Goal: Transaction & Acquisition: Download file/media

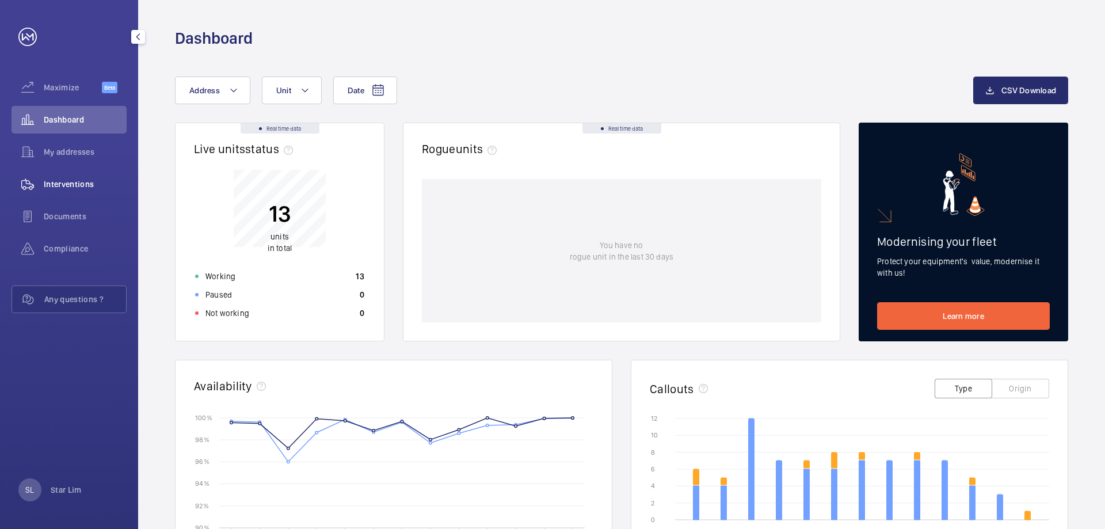
click at [76, 181] on span "Interventions" at bounding box center [85, 184] width 83 height 12
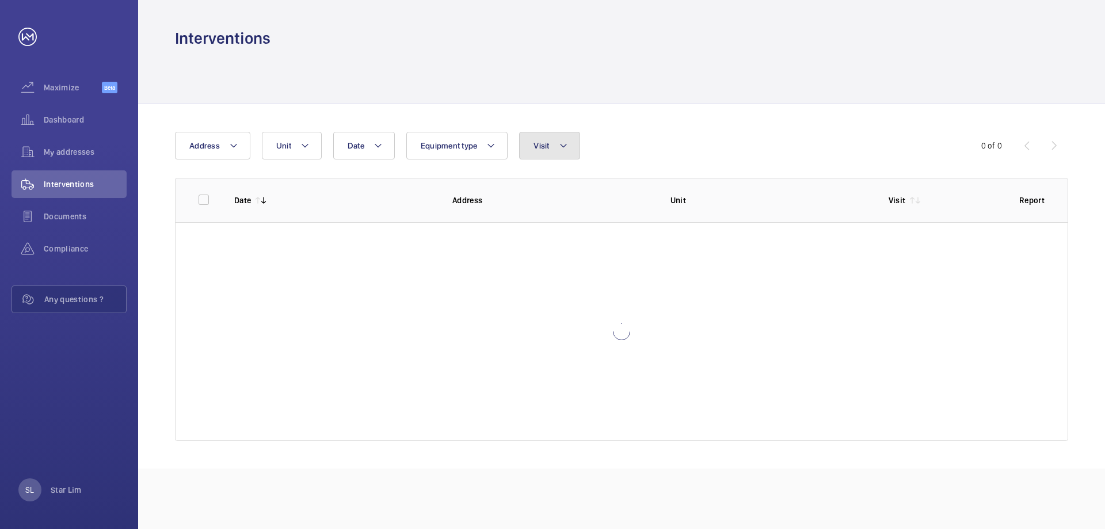
click at [547, 146] on span "Visit" at bounding box center [542, 145] width 16 height 9
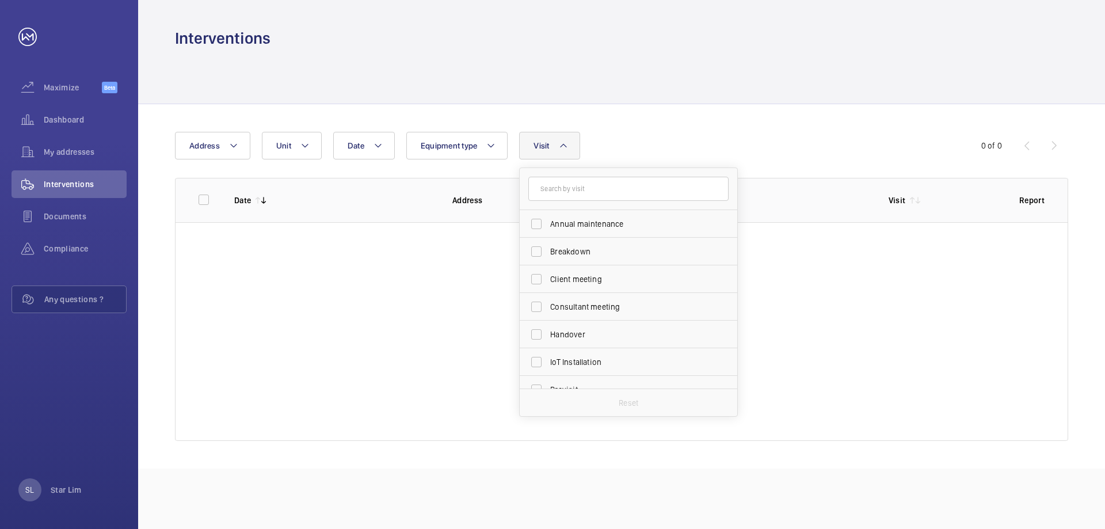
click at [547, 146] on span "Visit" at bounding box center [542, 145] width 16 height 9
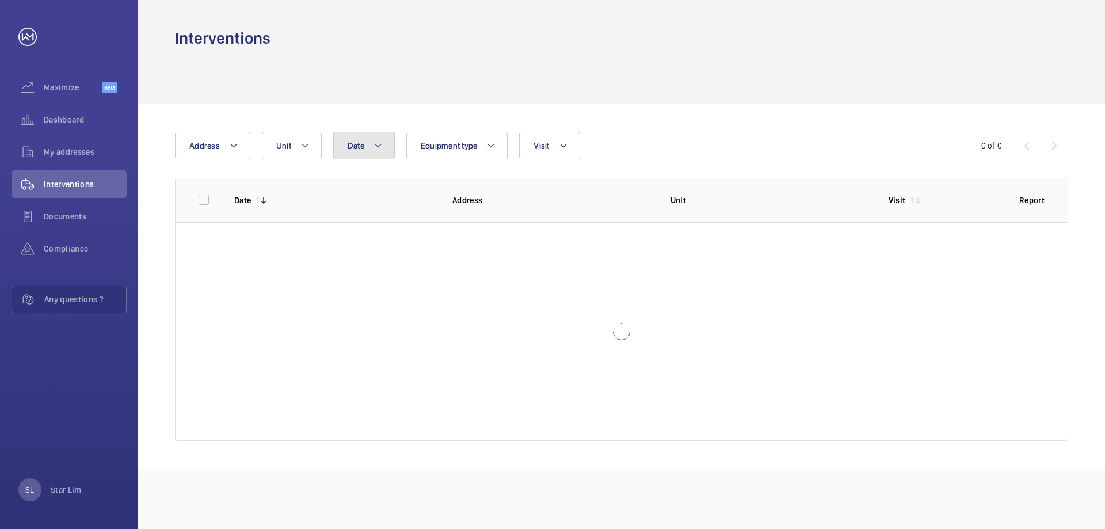
click at [365, 147] on button "Date" at bounding box center [364, 146] width 62 height 28
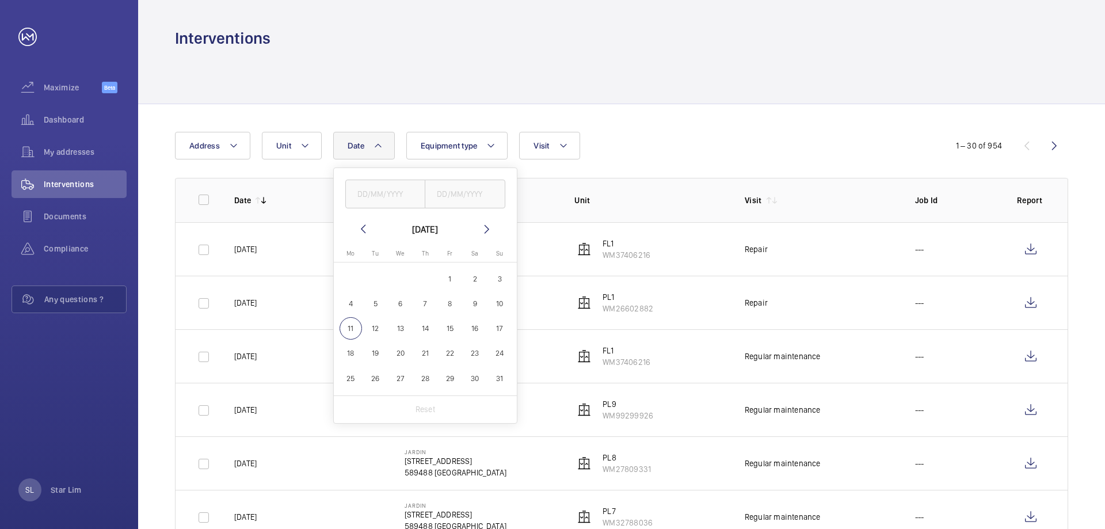
click at [362, 229] on mat-icon at bounding box center [363, 229] width 14 height 14
click at [378, 277] on span "1" at bounding box center [375, 279] width 22 height 22
type input "[DATE]"
click at [426, 380] on span "31" at bounding box center [425, 378] width 22 height 22
type input "[DATE]"
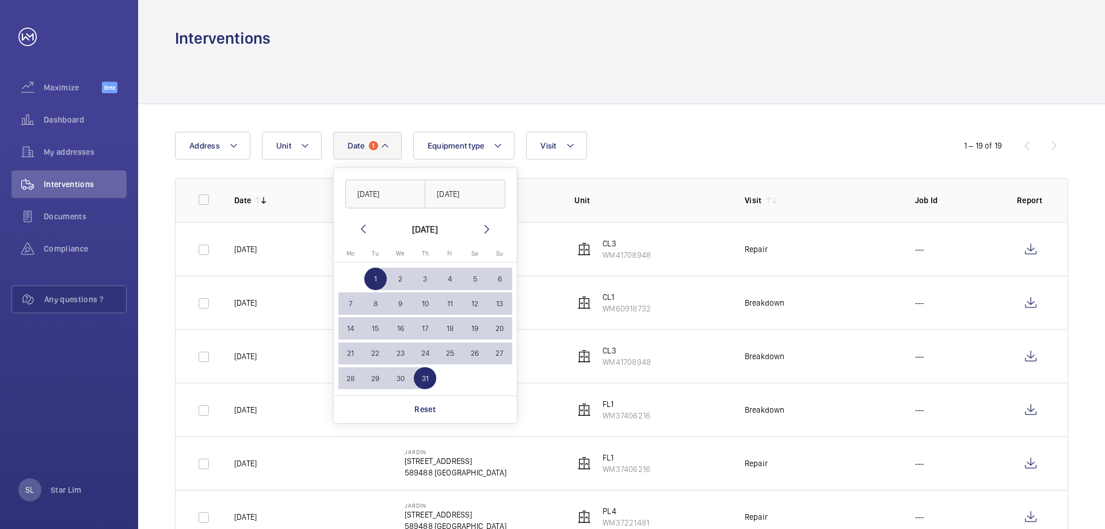
click at [626, 154] on div "Date 1 [DATE] [DATE] [DATE] [DATE] Mo [DATE] Tu [DATE] We [DATE] Th [DATE] Fr […" at bounding box center [552, 146] width 755 height 28
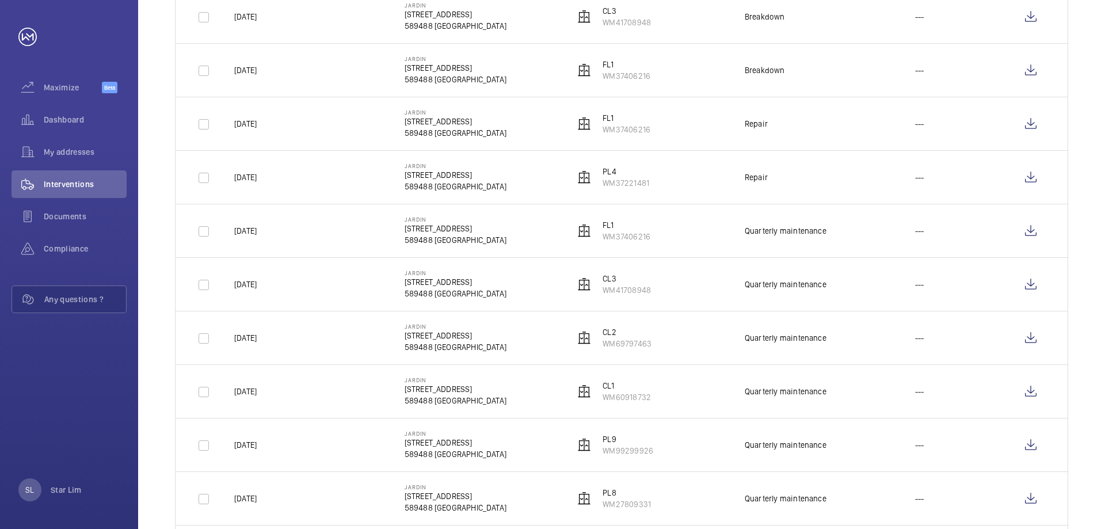
scroll to position [336, 0]
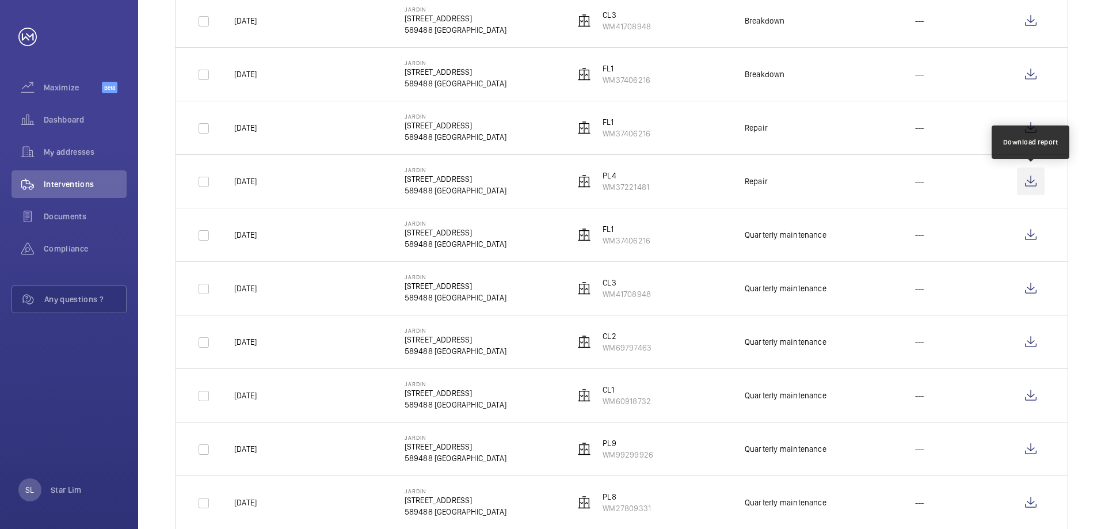
click at [1038, 182] on wm-front-icon-button at bounding box center [1031, 181] width 28 height 28
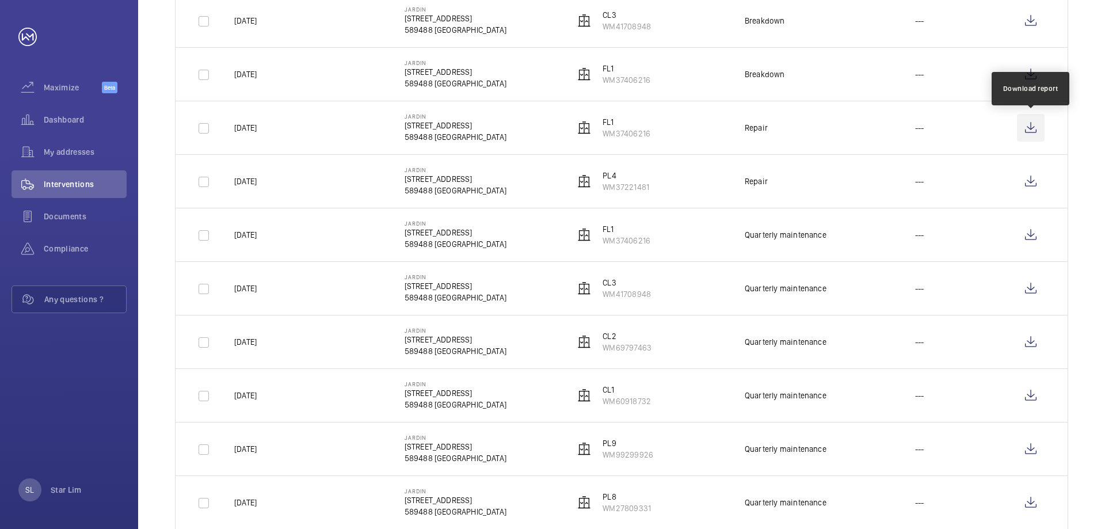
click at [1036, 128] on wm-front-icon-button at bounding box center [1031, 128] width 28 height 28
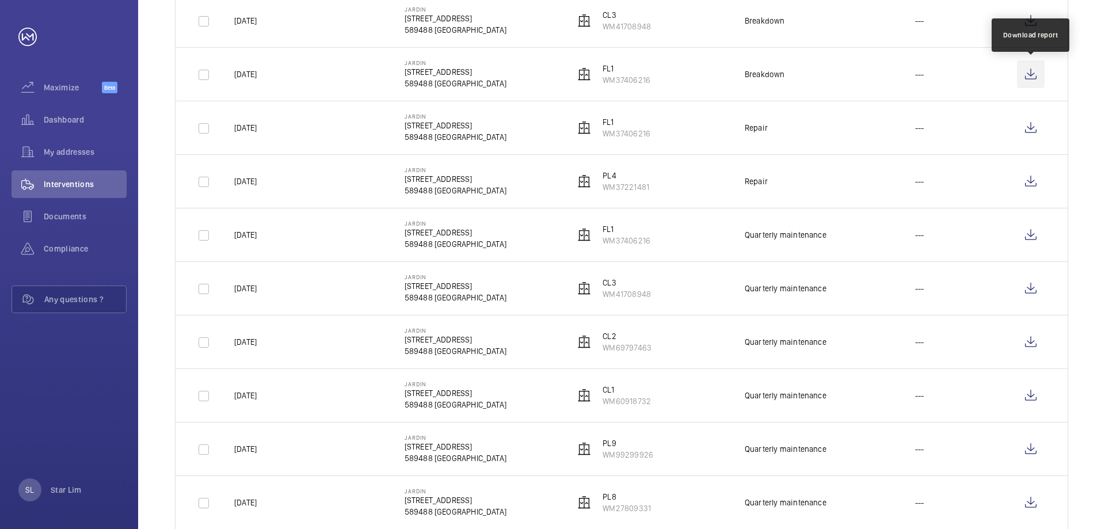
click at [1031, 70] on wm-front-icon-button at bounding box center [1031, 74] width 28 height 28
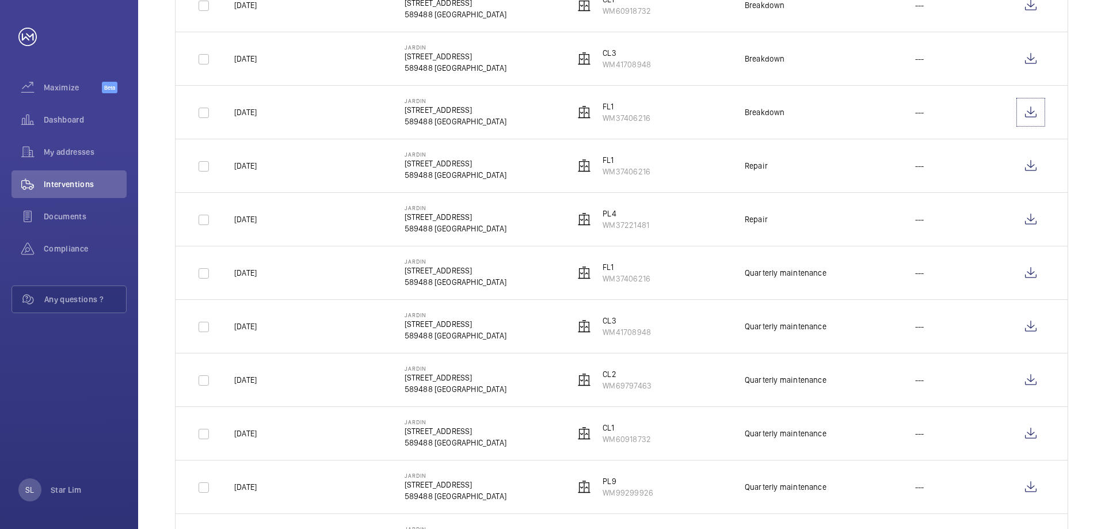
scroll to position [278, 0]
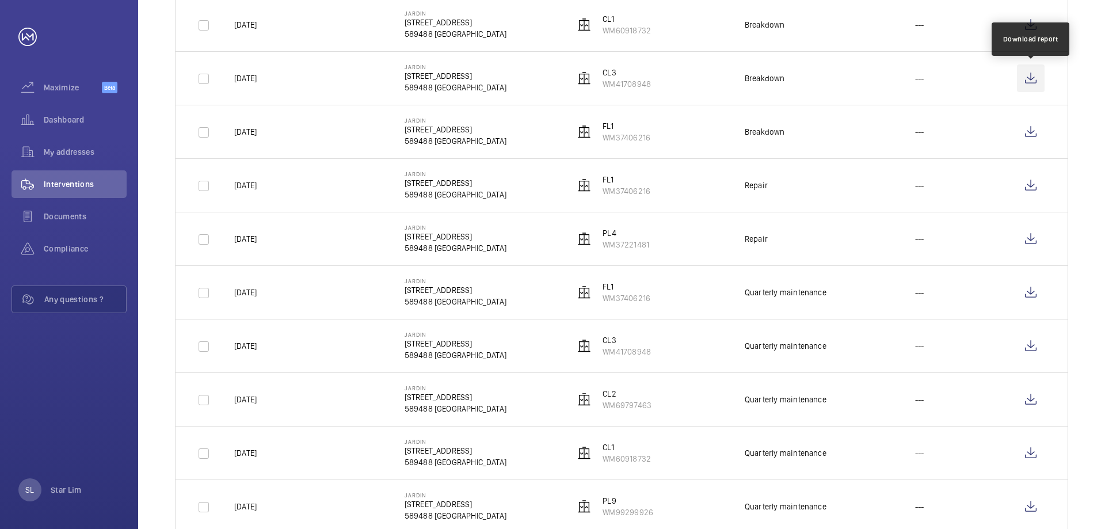
click at [1029, 67] on wm-front-icon-button at bounding box center [1031, 78] width 28 height 28
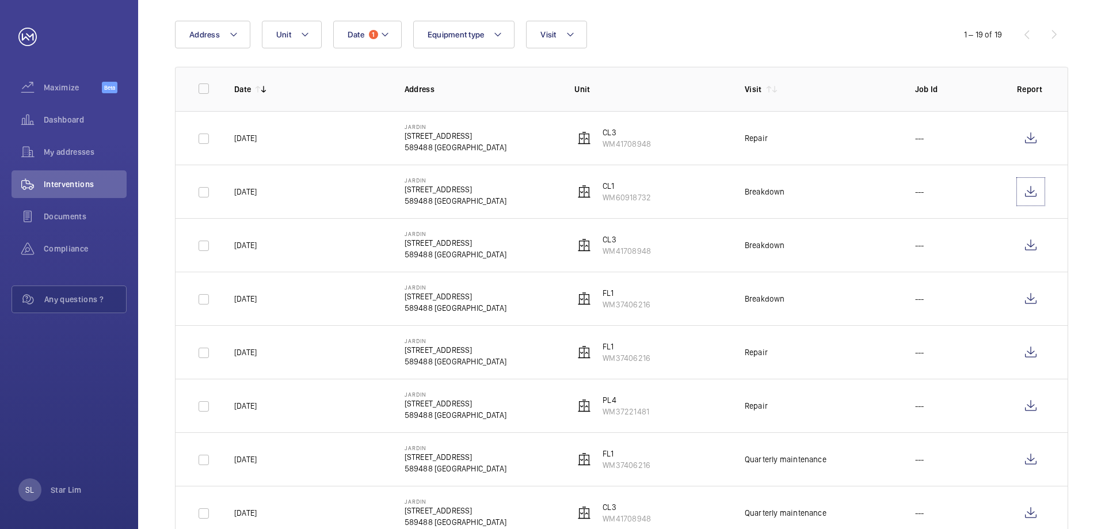
scroll to position [105, 0]
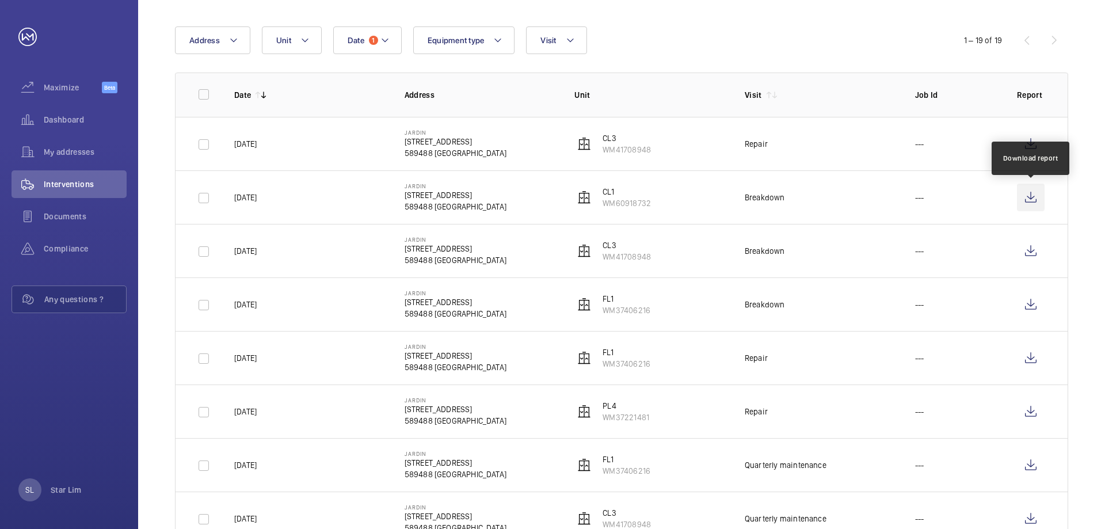
click at [1030, 197] on wm-front-icon-button at bounding box center [1031, 198] width 28 height 28
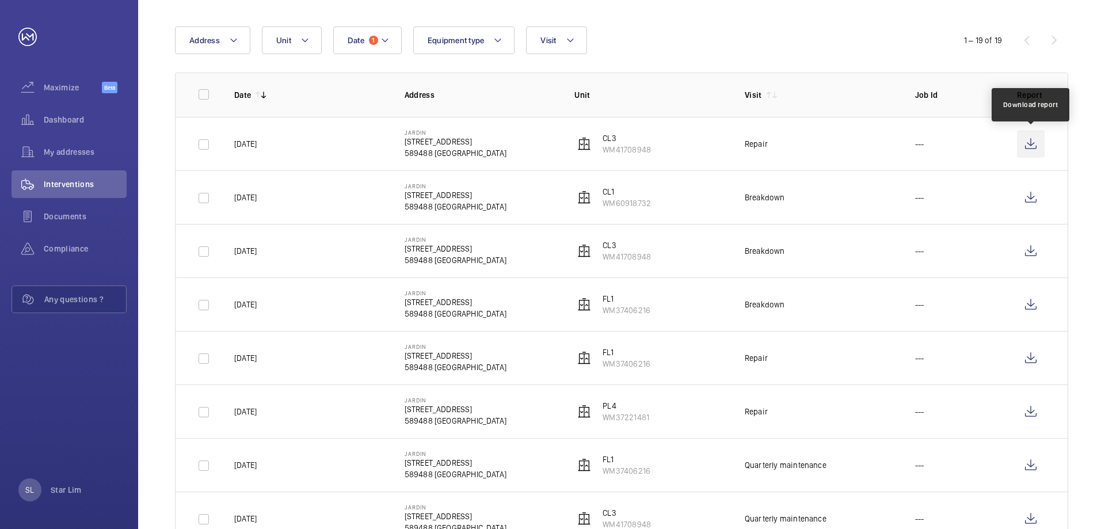
click at [1031, 144] on wm-front-icon-button at bounding box center [1031, 144] width 28 height 28
